Goal: Task Accomplishment & Management: Manage account settings

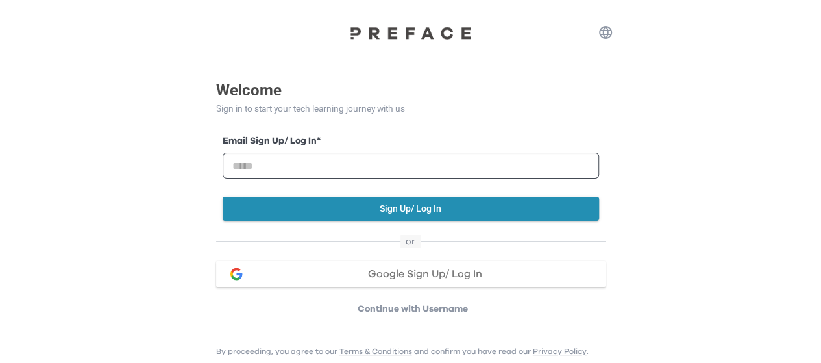
click at [338, 273] on div "Google Sign Up/ Log In" at bounding box center [425, 274] width 339 height 10
